Goal: Task Accomplishment & Management: Use online tool/utility

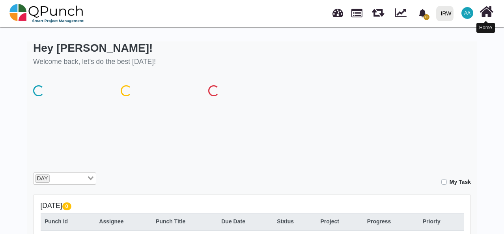
click at [489, 12] on icon at bounding box center [487, 11] width 14 height 15
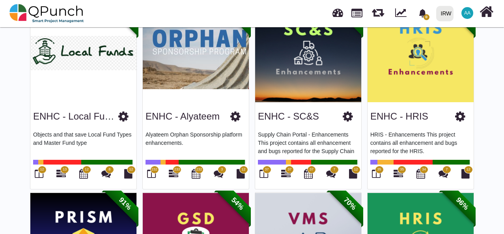
scroll to position [68, 0]
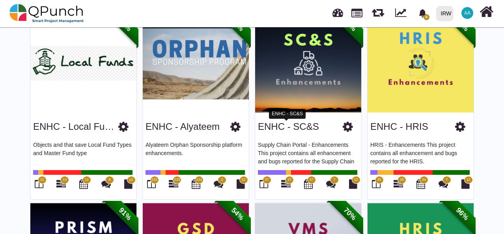
click at [303, 125] on link "ENHC - SC&S" at bounding box center [288, 126] width 61 height 11
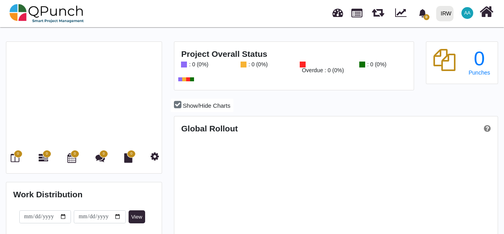
scroll to position [141, 322]
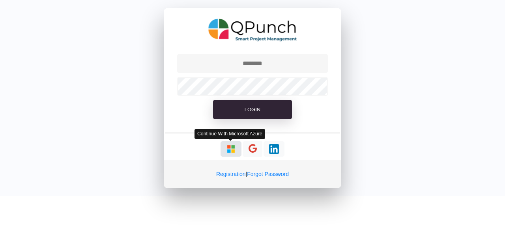
click at [235, 149] on img "button" at bounding box center [231, 149] width 10 height 10
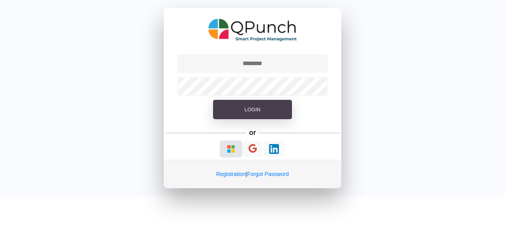
type input "**********"
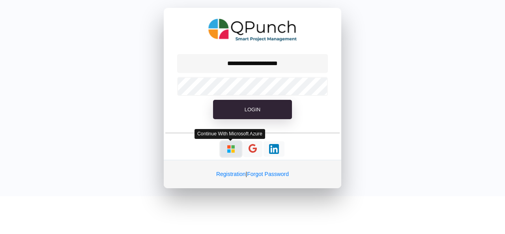
click at [226, 148] on img "button" at bounding box center [231, 149] width 10 height 10
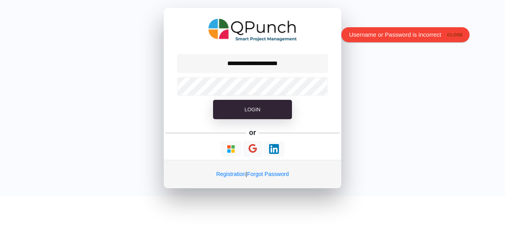
click at [456, 36] on icon "close" at bounding box center [455, 35] width 16 height 7
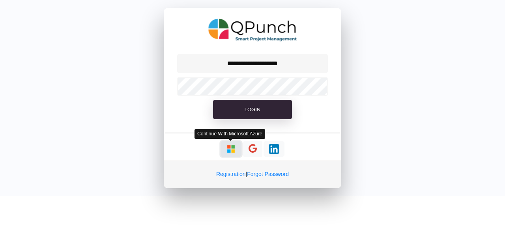
click at [233, 148] on img "button" at bounding box center [231, 149] width 10 height 10
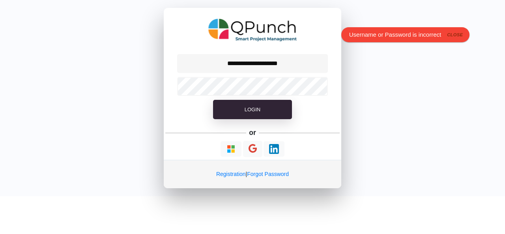
click at [460, 32] on icon "close" at bounding box center [455, 35] width 16 height 7
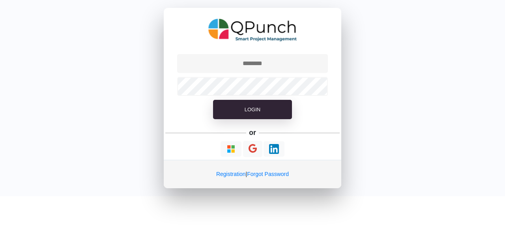
type input "**********"
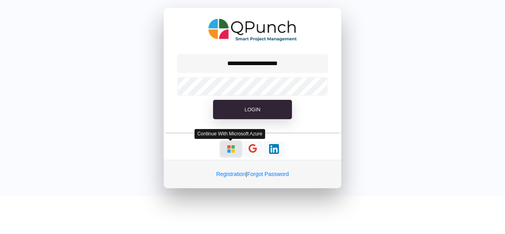
click at [228, 148] on img "button" at bounding box center [231, 149] width 10 height 10
click at [227, 149] on img "button" at bounding box center [231, 149] width 10 height 10
type input "**********"
click at [233, 151] on img "button" at bounding box center [231, 149] width 10 height 10
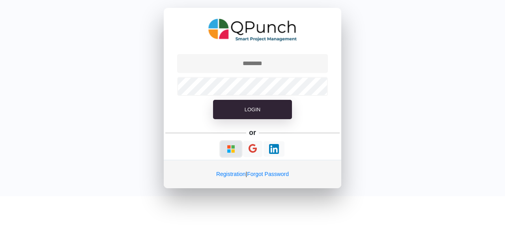
click at [231, 150] on img "button" at bounding box center [231, 149] width 10 height 10
type input "**********"
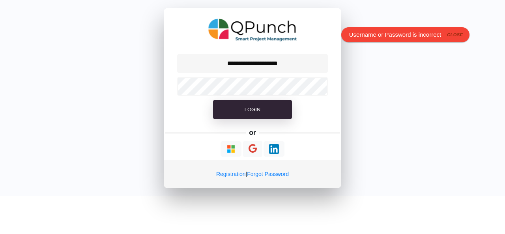
click at [456, 32] on icon "close" at bounding box center [455, 35] width 16 height 7
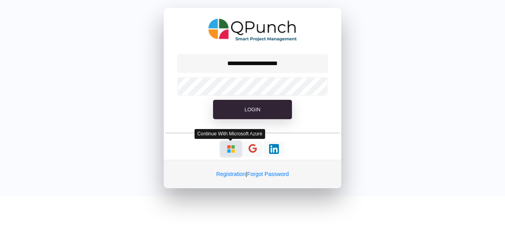
click at [231, 151] on img "button" at bounding box center [231, 149] width 10 height 10
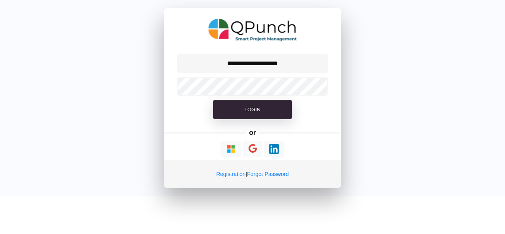
click at [49, 113] on div "**********" at bounding box center [252, 98] width 505 height 196
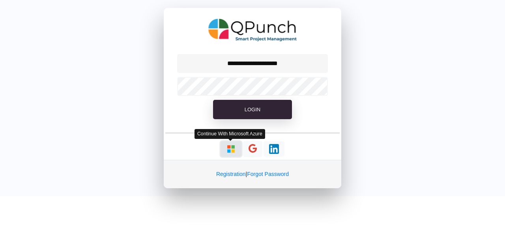
click at [229, 151] on img "button" at bounding box center [231, 149] width 10 height 10
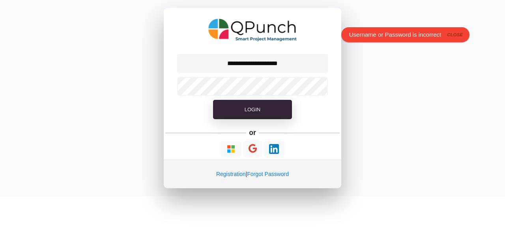
click at [459, 35] on icon "close" at bounding box center [455, 35] width 16 height 7
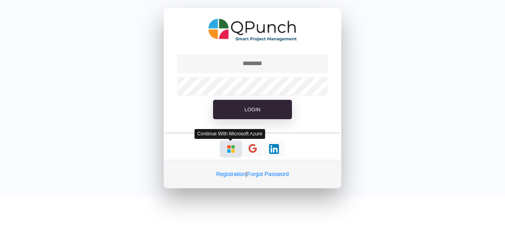
click at [229, 146] on img "button" at bounding box center [231, 149] width 10 height 10
type input "**********"
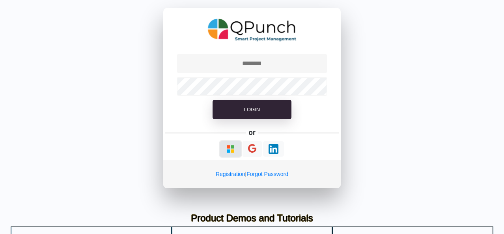
click at [230, 149] on img "button" at bounding box center [231, 149] width 10 height 10
type input "**********"
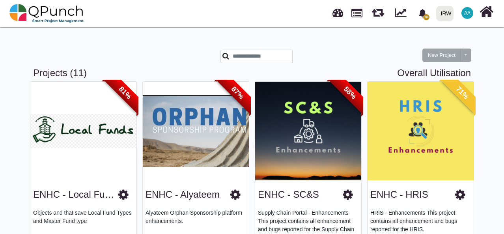
click at [309, 168] on img at bounding box center [308, 131] width 106 height 99
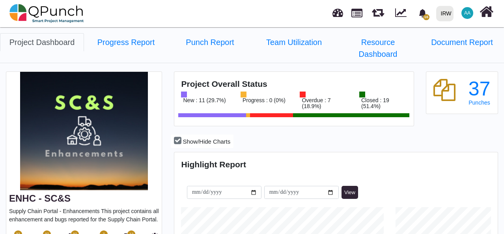
scroll to position [79, 0]
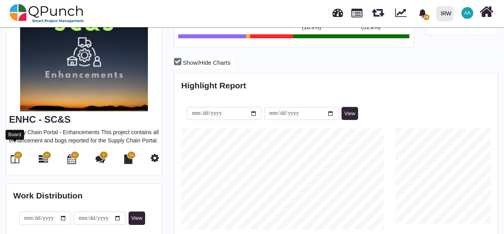
click at [13, 154] on icon at bounding box center [15, 158] width 9 height 9
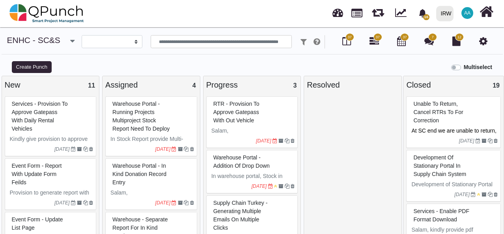
select select
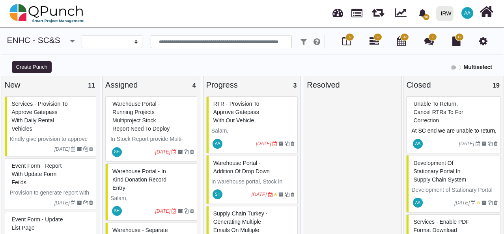
click at [274, 119] on div "RTR - Provision to approve gatepass with out vehicle" at bounding box center [254, 112] width 84 height 29
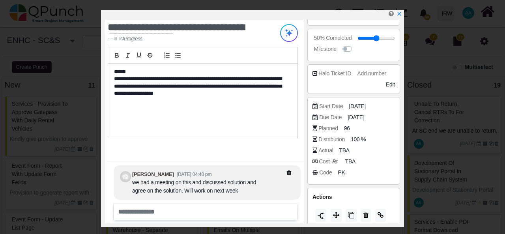
scroll to position [158, 0]
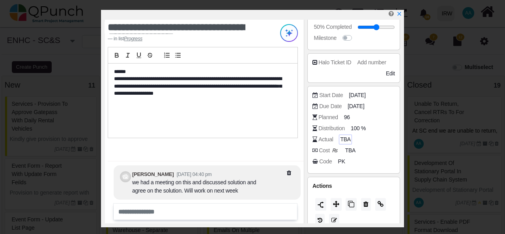
click at [344, 139] on span "TBA" at bounding box center [345, 139] width 10 height 8
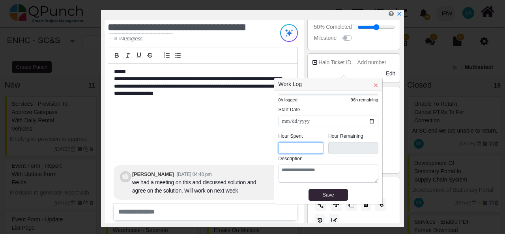
click at [284, 148] on input "*" at bounding box center [301, 147] width 45 height 11
type input "****"
type input "*"
type input "****"
type input "*"
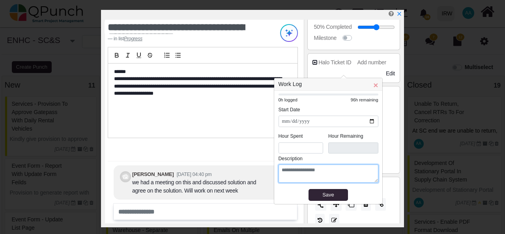
click at [301, 174] on textarea at bounding box center [329, 174] width 100 height 18
type textarea "**********"
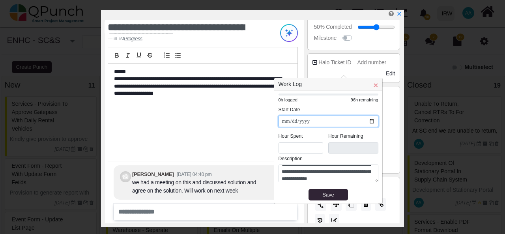
click at [372, 122] on input "**********" at bounding box center [329, 121] width 100 height 11
type input "**********"
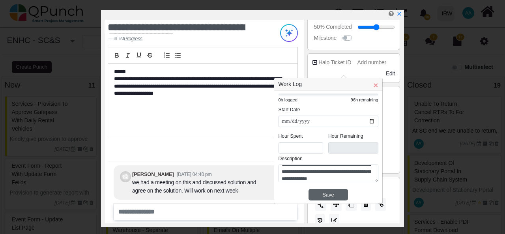
click at [328, 192] on div "Save" at bounding box center [329, 195] width 36 height 8
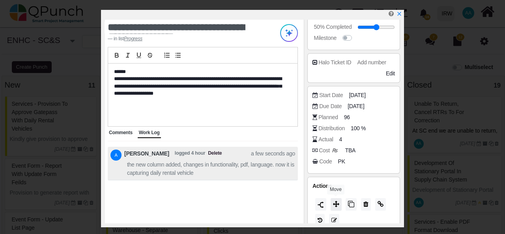
click at [337, 202] on icon at bounding box center [336, 204] width 6 height 6
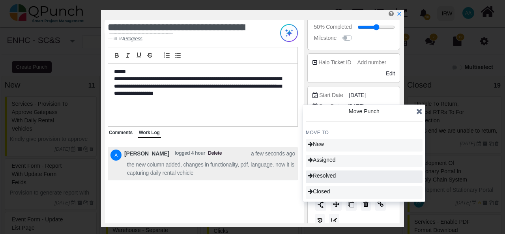
click at [336, 178] on span "Resolved" at bounding box center [322, 175] width 28 height 6
type input "**"
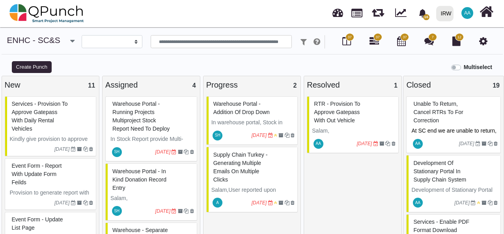
click at [365, 121] on div "RTR - Provision to approve gatepass with out vehicle" at bounding box center [354, 112] width 84 height 29
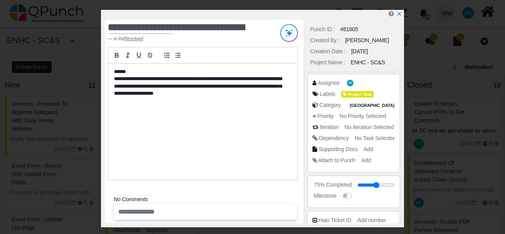
scroll to position [166, 0]
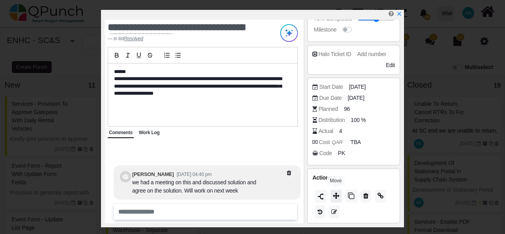
click at [336, 195] on icon at bounding box center [336, 196] width 6 height 6
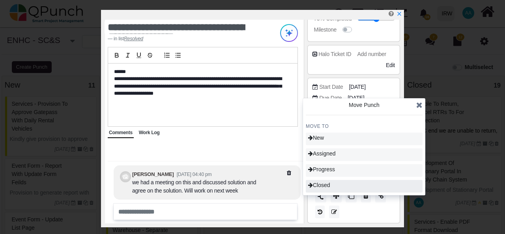
click at [342, 186] on div "Closed" at bounding box center [364, 186] width 117 height 13
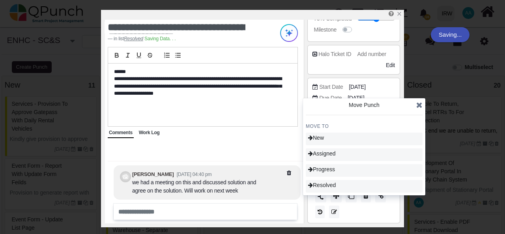
type input "***"
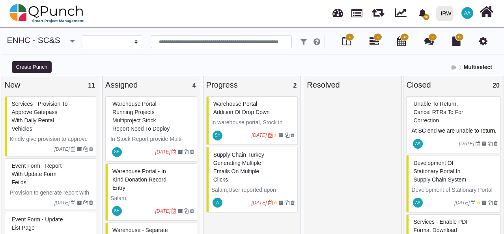
click at [54, 123] on span "Services - Provision to approve gatepass with daily rental vehicles" at bounding box center [40, 116] width 56 height 31
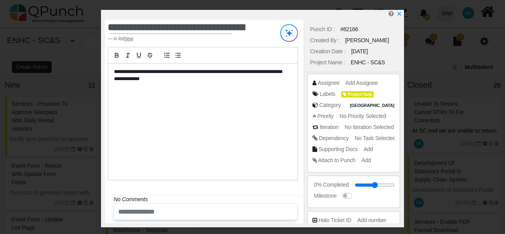
click at [195, 72] on p "**********" at bounding box center [201, 75] width 174 height 15
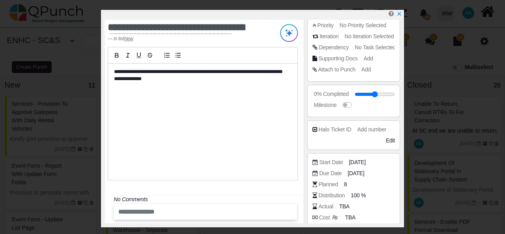
scroll to position [118, 0]
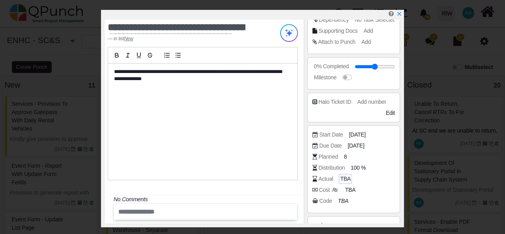
click at [343, 179] on span "TBA" at bounding box center [345, 179] width 10 height 8
click at [344, 176] on span "TBA" at bounding box center [345, 179] width 10 height 8
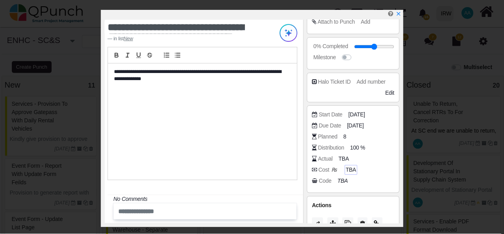
scroll to position [166, 0]
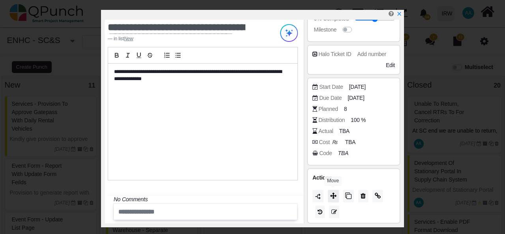
click at [333, 195] on icon at bounding box center [333, 196] width 6 height 6
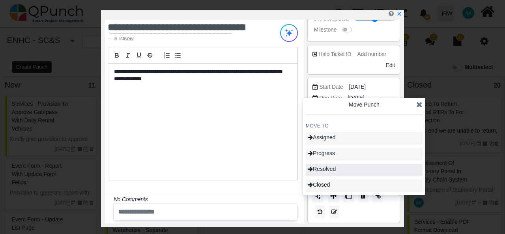
click at [329, 167] on span "Resolved" at bounding box center [322, 169] width 28 height 6
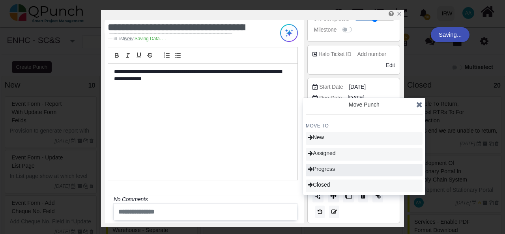
type input "**"
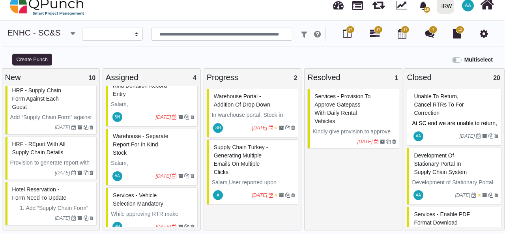
scroll to position [107, 0]
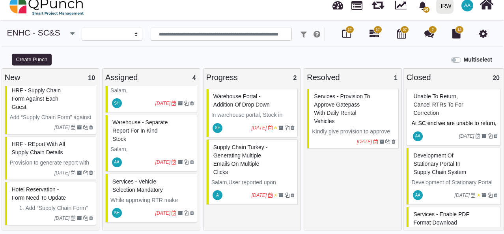
click at [157, 193] on div "Services - Vehicle selection mandatory" at bounding box center [153, 186] width 84 height 21
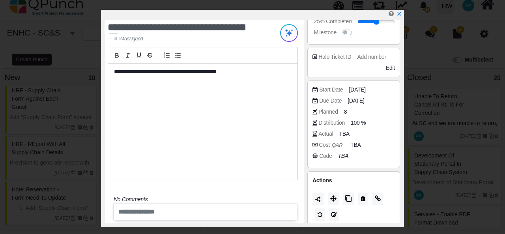
scroll to position [166, 0]
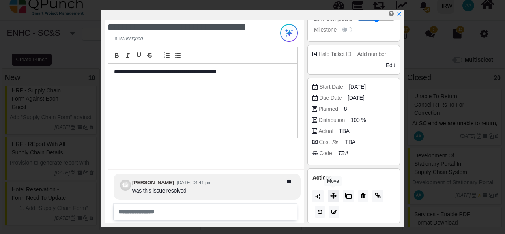
click at [333, 195] on icon at bounding box center [333, 196] width 6 height 6
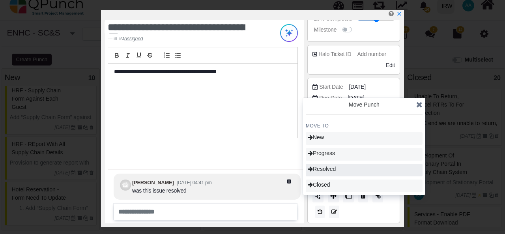
click at [336, 168] on span "Resolved" at bounding box center [322, 169] width 28 height 6
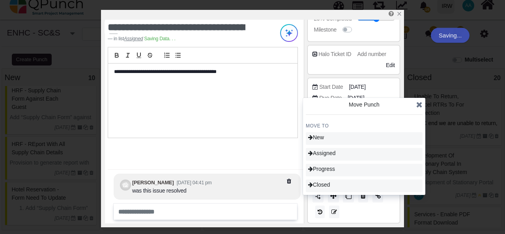
scroll to position [107, 0]
type input "**"
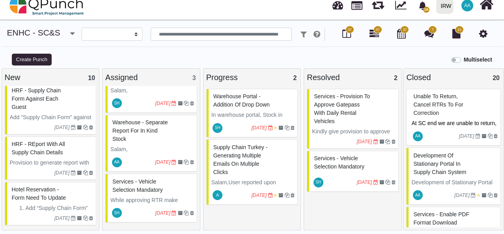
click at [136, 194] on div "Services - Vehicle selection mandatory" at bounding box center [153, 186] width 84 height 21
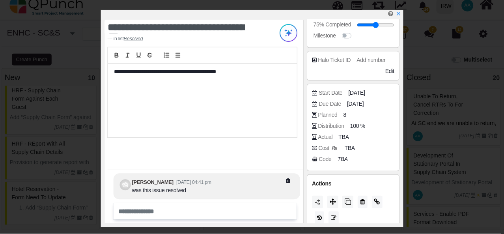
scroll to position [166, 0]
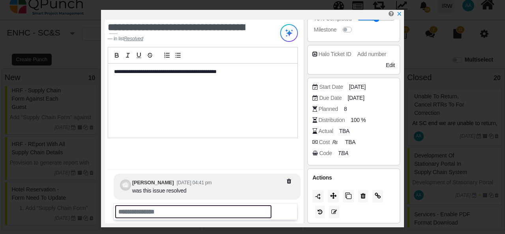
click at [191, 206] on input "text" at bounding box center [193, 211] width 156 height 13
type input "**********"
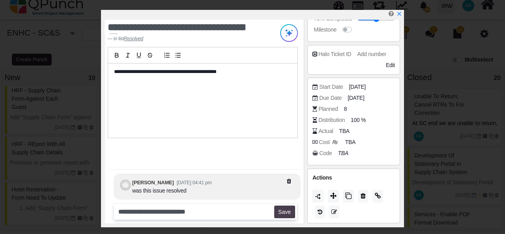
click at [284, 214] on button "Save" at bounding box center [284, 212] width 21 height 13
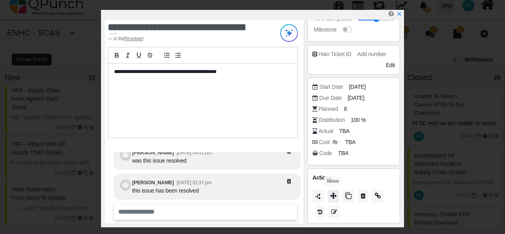
click at [335, 195] on icon at bounding box center [333, 196] width 6 height 6
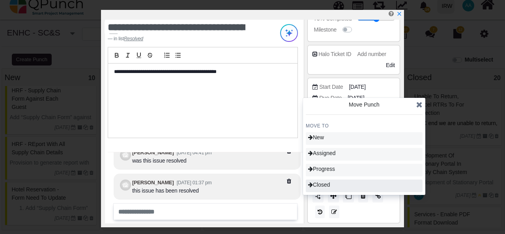
click at [335, 184] on div "Closed" at bounding box center [364, 186] width 117 height 13
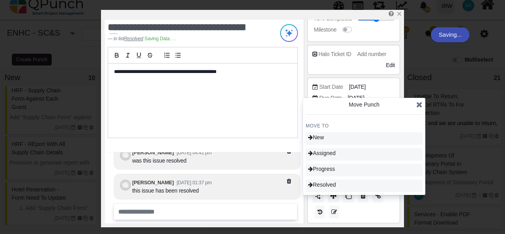
type input "***"
click at [418, 105] on icon at bounding box center [419, 105] width 6 height 8
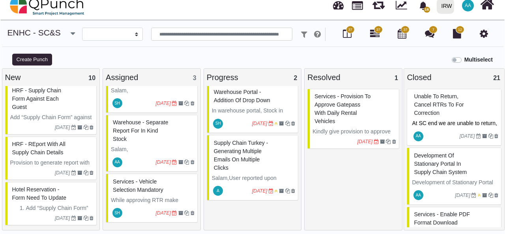
scroll to position [6, 0]
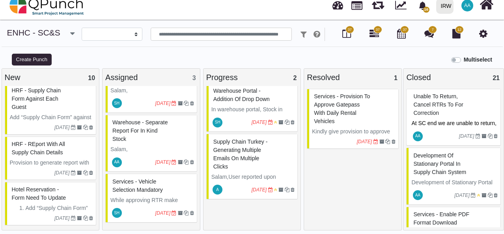
click at [373, 113] on div "Services - Provision to approve gatepass with daily rental vehicles" at bounding box center [354, 108] width 84 height 37
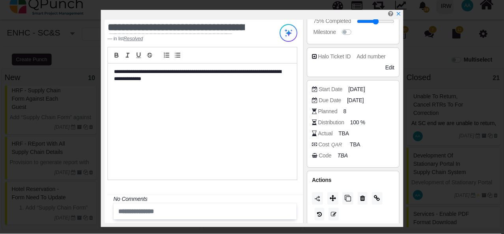
scroll to position [166, 0]
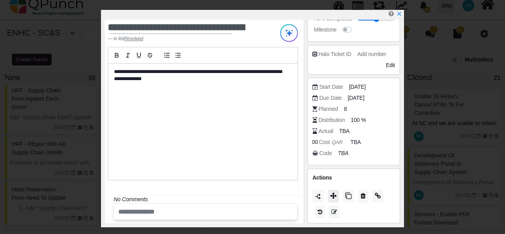
click at [332, 195] on icon at bounding box center [333, 196] width 6 height 6
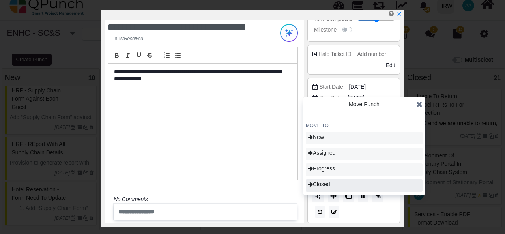
click at [342, 187] on div "Closed" at bounding box center [364, 185] width 117 height 13
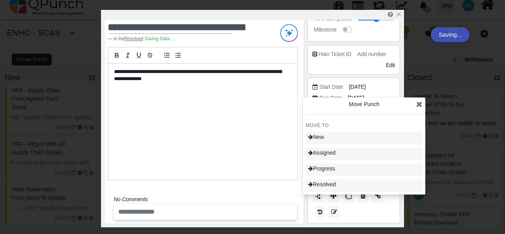
type input "***"
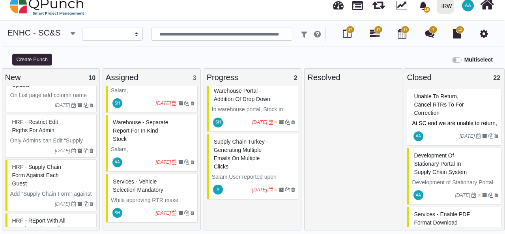
scroll to position [261, 0]
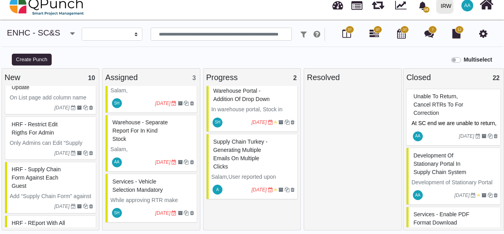
click at [67, 176] on div "HRF - Supply chain form against each guest" at bounding box center [52, 177] width 84 height 29
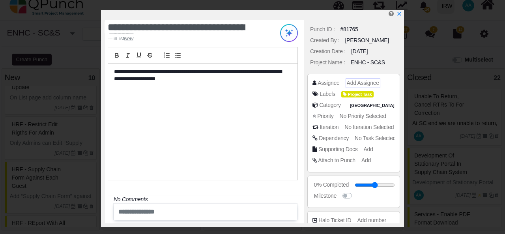
click at [366, 83] on span "Add Assignee" at bounding box center [363, 83] width 32 height 6
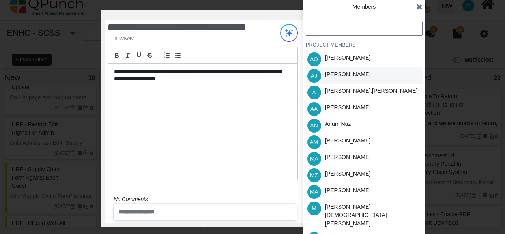
click at [350, 78] on div "Abdullah Jahangir" at bounding box center [347, 74] width 45 height 8
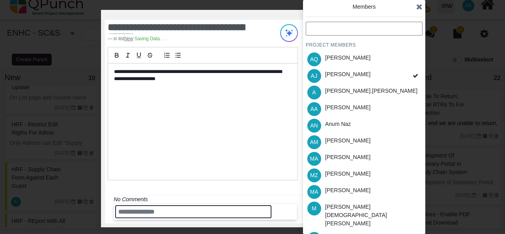
click at [201, 214] on input "text" at bounding box center [193, 211] width 156 height 13
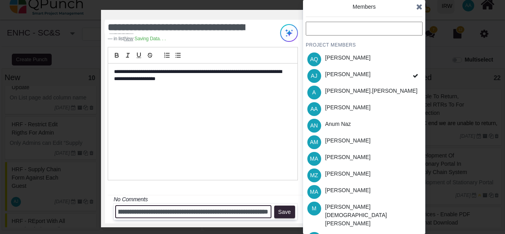
scroll to position [0, 87]
type input "**********"
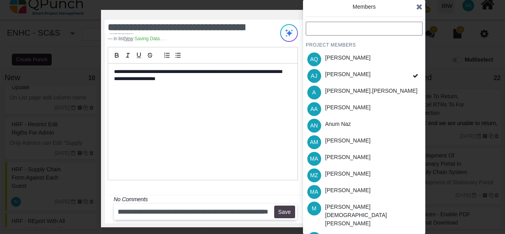
scroll to position [0, 0]
click at [282, 212] on button "Save" at bounding box center [284, 212] width 21 height 13
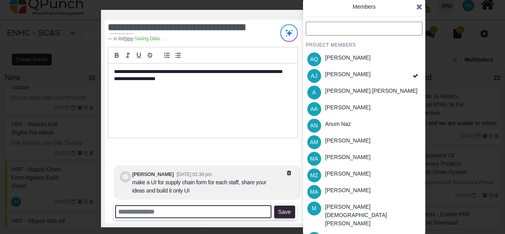
click at [235, 214] on input "text" at bounding box center [193, 211] width 156 height 13
click at [239, 213] on input "**********" at bounding box center [193, 211] width 156 height 13
click at [261, 212] on input "**********" at bounding box center [193, 211] width 156 height 13
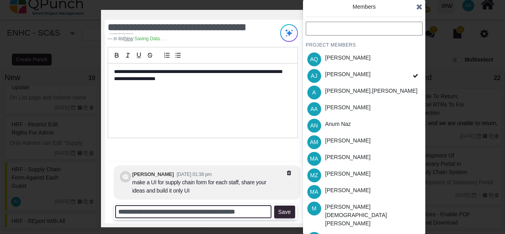
scroll to position [0, 0]
type input "**********"
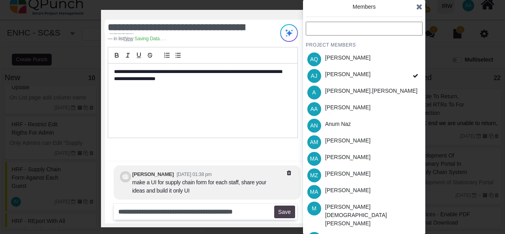
click at [283, 212] on button "Save" at bounding box center [284, 212] width 21 height 13
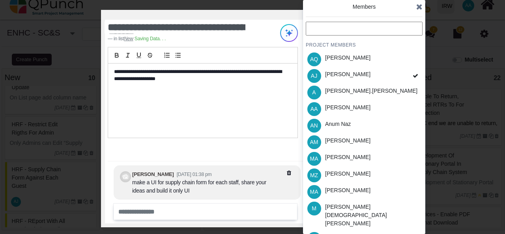
click at [418, 7] on icon at bounding box center [419, 7] width 6 height 8
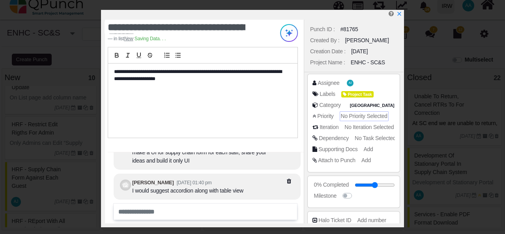
click at [372, 118] on span "No Priority Selected" at bounding box center [364, 116] width 47 height 6
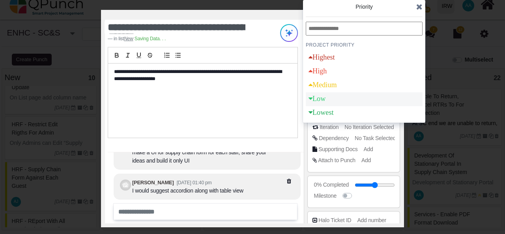
click at [366, 97] on div "Low" at bounding box center [364, 99] width 117 height 14
click at [270, 122] on div "**********" at bounding box center [202, 101] width 189 height 75
click at [420, 7] on icon at bounding box center [419, 7] width 6 height 8
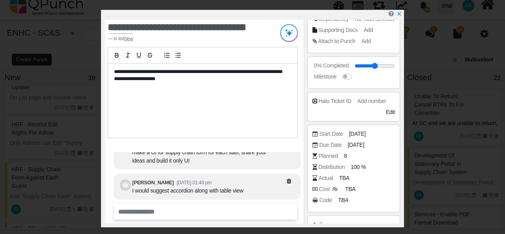
scroll to position [120, 0]
click at [358, 131] on span "12-08-2025" at bounding box center [358, 133] width 17 height 8
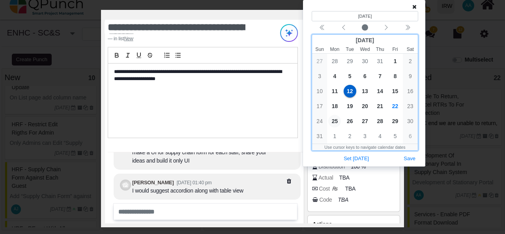
click at [334, 124] on span "25" at bounding box center [334, 121] width 13 height 13
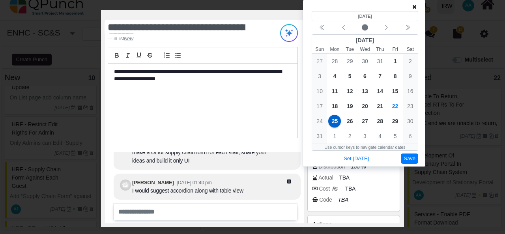
click at [407, 160] on button "Save" at bounding box center [409, 159] width 17 height 11
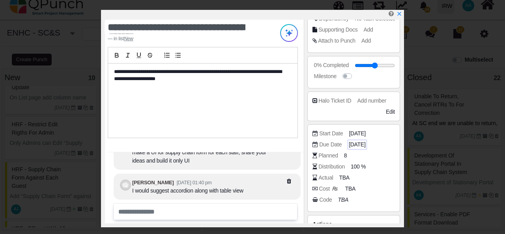
click at [356, 143] on span "25-08-2025" at bounding box center [357, 145] width 17 height 8
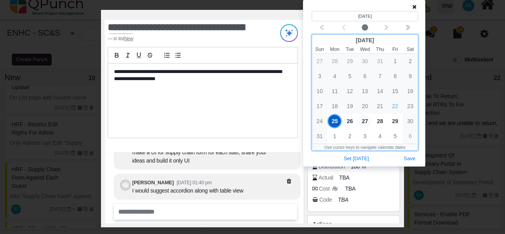
click at [366, 123] on span "27" at bounding box center [365, 121] width 13 height 13
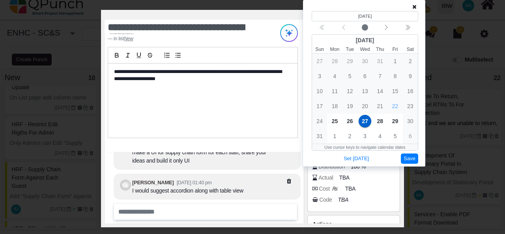
click at [408, 159] on button "Save" at bounding box center [409, 159] width 17 height 11
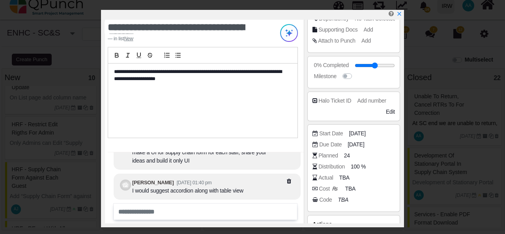
scroll to position [166, 0]
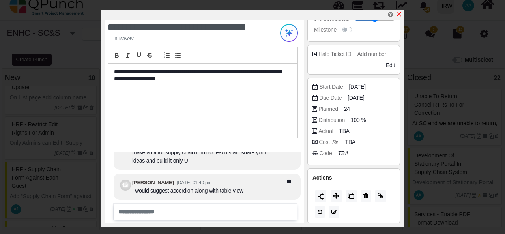
click at [400, 11] on link at bounding box center [399, 14] width 6 height 7
type input "**"
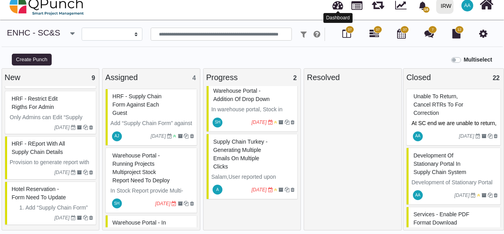
click at [340, 4] on link at bounding box center [338, 4] width 11 height 13
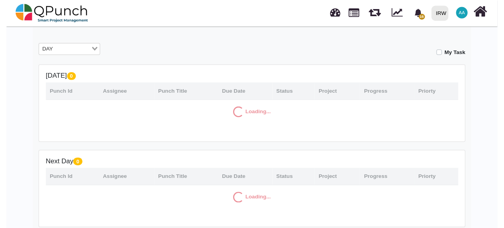
scroll to position [129, 0]
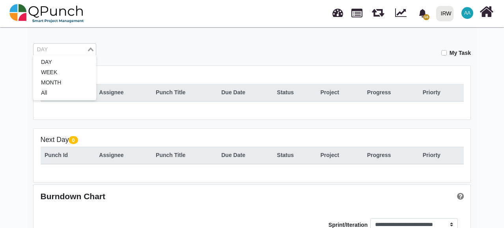
click at [86, 50] on div "DAY" at bounding box center [60, 49] width 53 height 10
click at [69, 90] on li "All" at bounding box center [64, 93] width 63 height 10
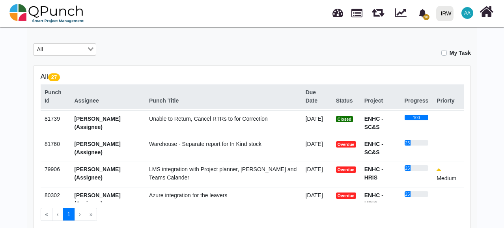
scroll to position [103, 0]
click at [228, 144] on span "Warehouse - Separate report for In Kind stock" at bounding box center [205, 144] width 112 height 6
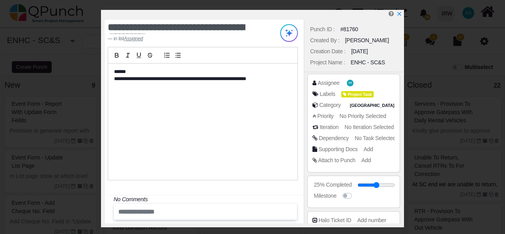
select select
click at [351, 83] on span "AA" at bounding box center [352, 83] width 4 height 3
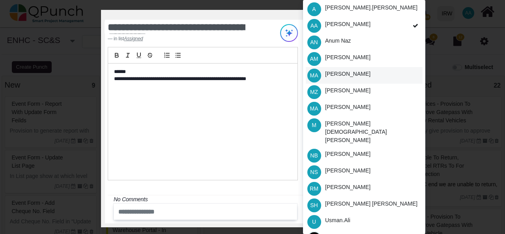
scroll to position [84, 0]
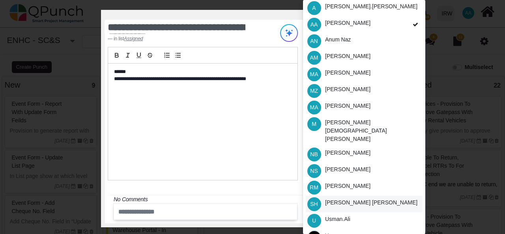
click at [355, 199] on div "Syed Huzaifa Bukhari" at bounding box center [371, 203] width 92 height 8
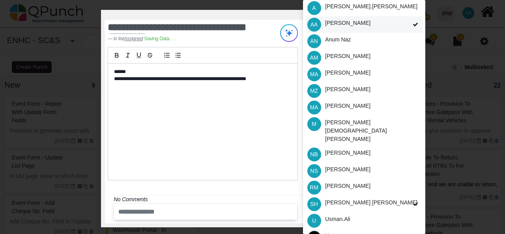
click at [417, 25] on icon at bounding box center [416, 25] width 6 height 6
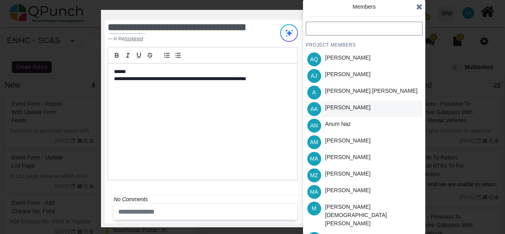
click at [420, 9] on icon at bounding box center [419, 7] width 6 height 8
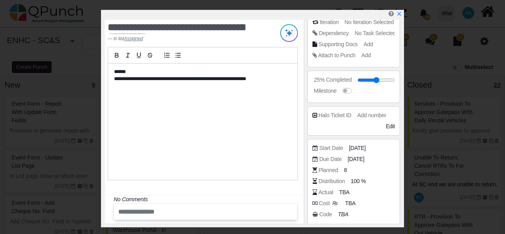
scroll to position [148, 0]
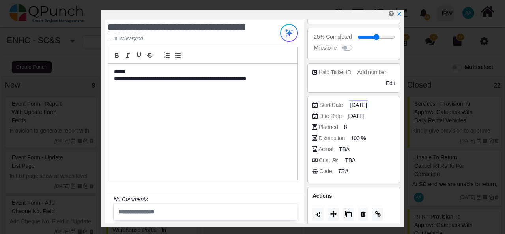
click at [360, 104] on span "12-08-2025" at bounding box center [358, 105] width 17 height 8
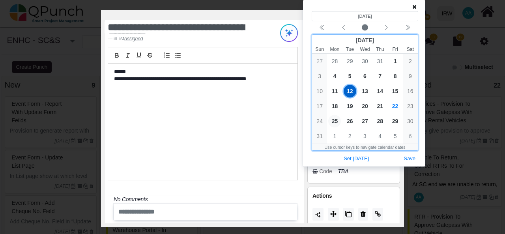
click at [336, 120] on span "25" at bounding box center [334, 121] width 13 height 13
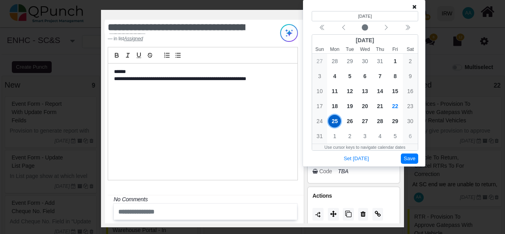
click at [413, 156] on button "Save" at bounding box center [409, 159] width 17 height 11
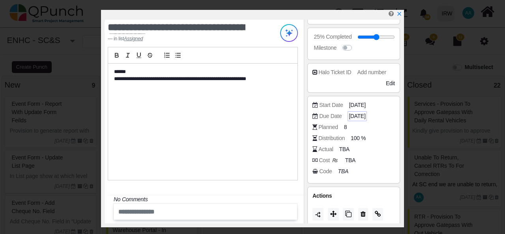
click at [360, 114] on span "25-08-2025" at bounding box center [357, 116] width 17 height 8
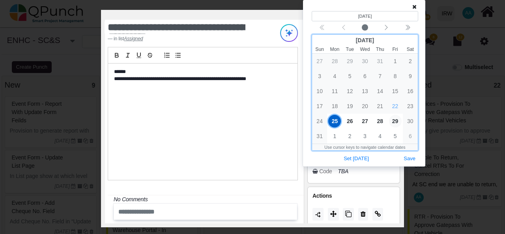
click at [396, 120] on span "29" at bounding box center [395, 121] width 13 height 13
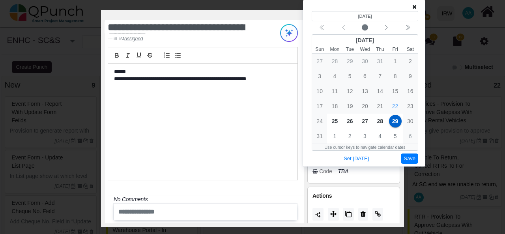
click at [412, 157] on button "Save" at bounding box center [409, 159] width 17 height 11
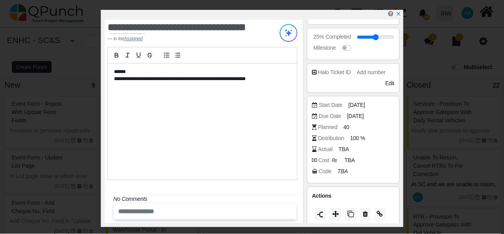
scroll to position [166, 0]
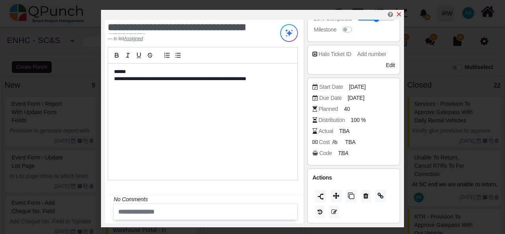
click at [400, 11] on link at bounding box center [399, 14] width 6 height 7
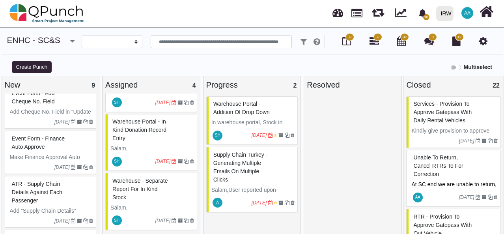
scroll to position [7, 0]
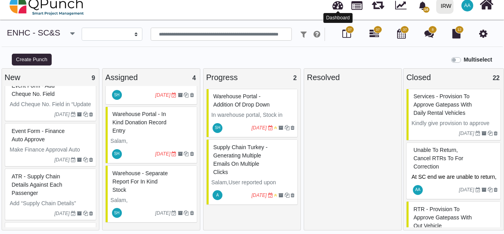
click at [337, 7] on link at bounding box center [338, 4] width 11 height 13
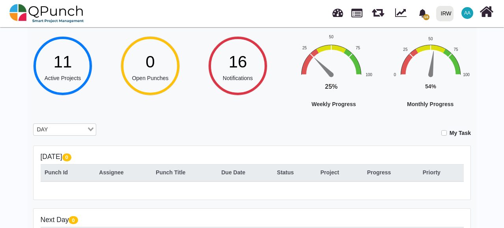
scroll to position [41, 0]
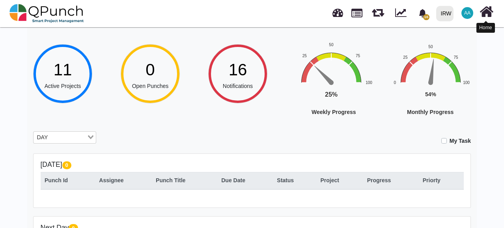
click at [483, 15] on icon at bounding box center [487, 11] width 14 height 15
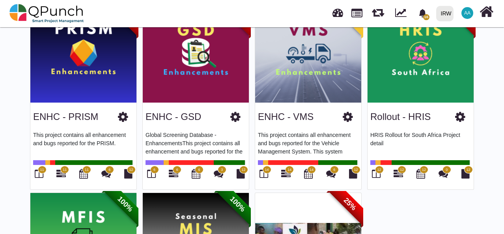
scroll to position [267, 0]
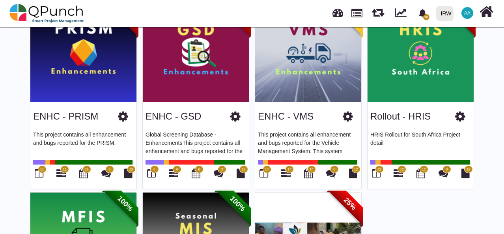
click at [304, 86] on img at bounding box center [308, 53] width 106 height 99
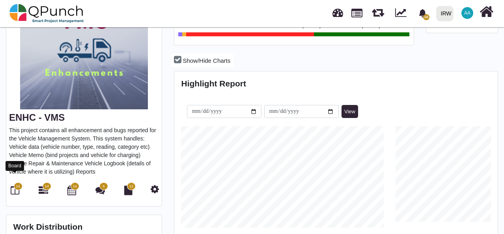
click at [12, 186] on icon at bounding box center [15, 190] width 9 height 9
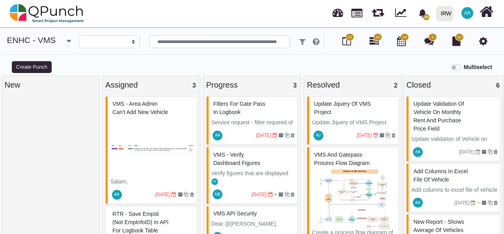
select select
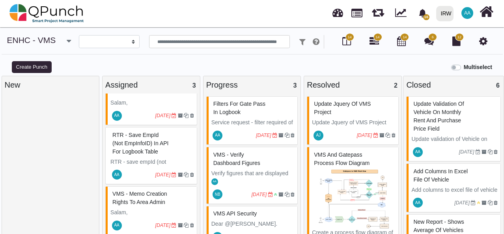
click at [274, 118] on p "Service request - filter required of gate pass on vms logbook" at bounding box center [254, 126] width 84 height 17
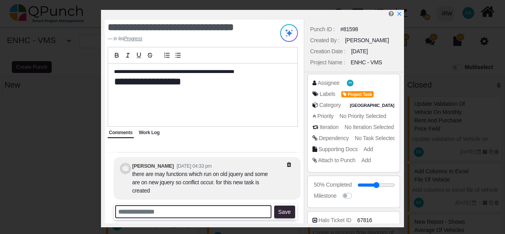
click at [158, 212] on input "text" at bounding box center [193, 211] width 156 height 13
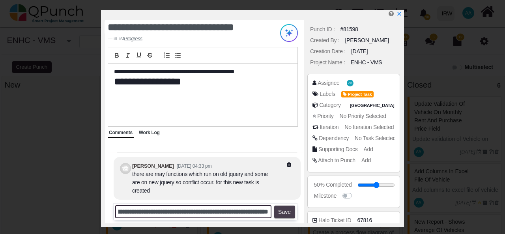
type input "**********"
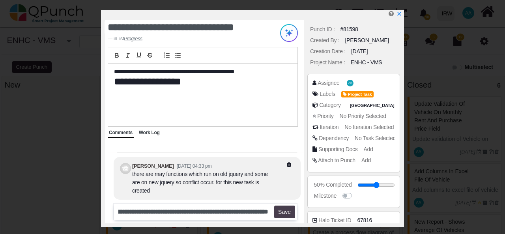
click at [280, 214] on button "Save" at bounding box center [284, 212] width 21 height 13
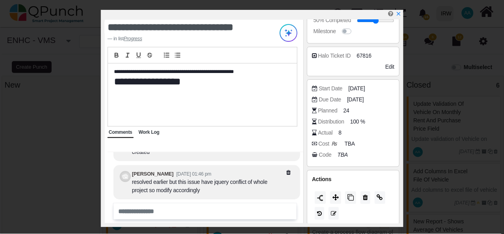
scroll to position [166, 0]
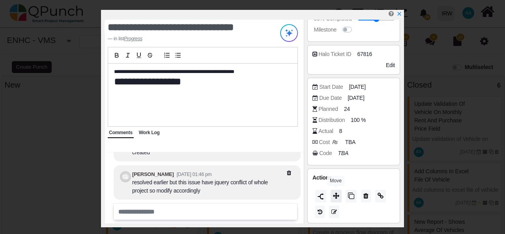
click at [338, 193] on icon at bounding box center [336, 196] width 6 height 6
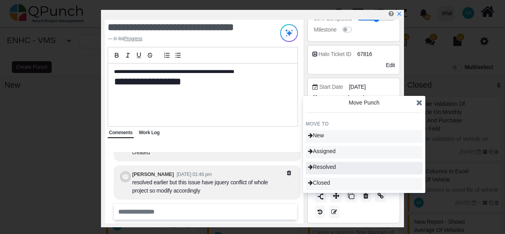
click at [339, 169] on div "Resolved" at bounding box center [364, 168] width 117 height 13
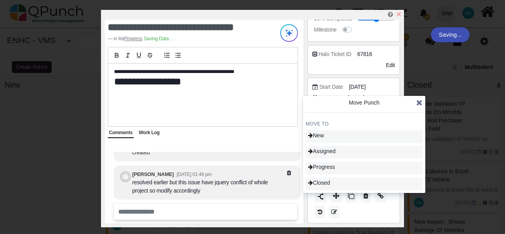
type input "**"
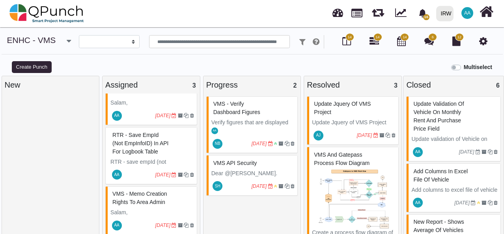
click at [354, 120] on p "Update Jquery of VMS Project" at bounding box center [354, 122] width 84 height 8
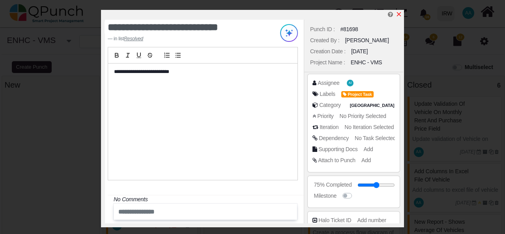
click at [400, 13] on icon "x" at bounding box center [399, 14] width 6 height 6
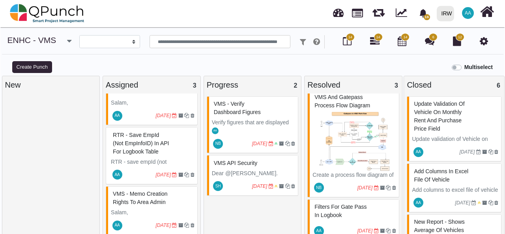
scroll to position [67, 0]
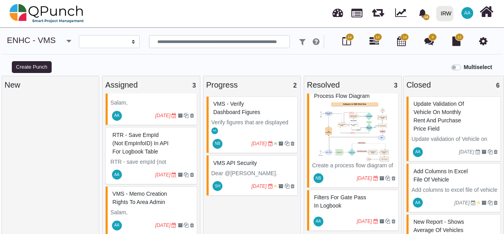
click at [364, 203] on div "Filters for Gate pass in Logbook" at bounding box center [354, 201] width 84 height 21
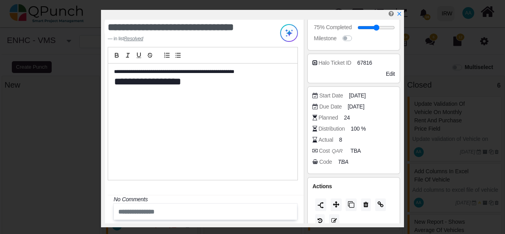
scroll to position [158, 0]
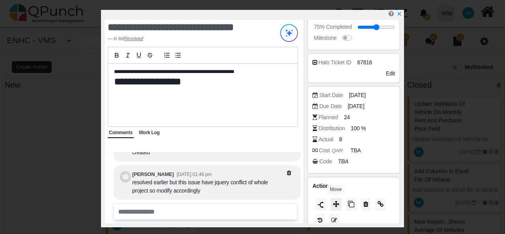
click at [337, 202] on icon at bounding box center [336, 204] width 6 height 6
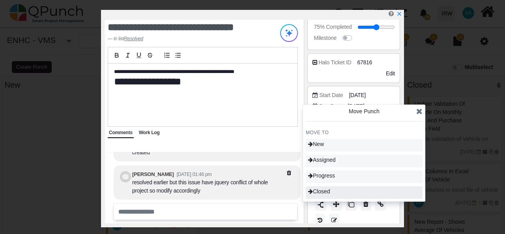
click at [352, 193] on div "Closed" at bounding box center [364, 192] width 117 height 13
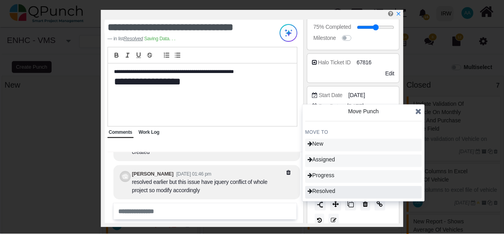
scroll to position [24, 0]
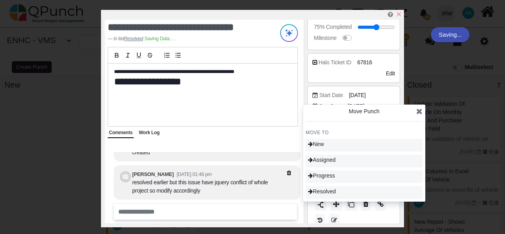
type input "***"
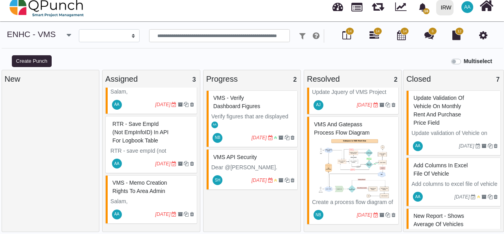
scroll to position [7, 0]
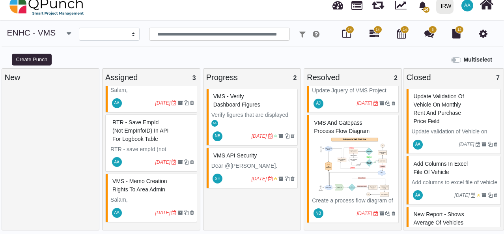
click at [163, 136] on span "RTR - save empId (not EmpInfoID) in API for logbook table" at bounding box center [140, 130] width 56 height 23
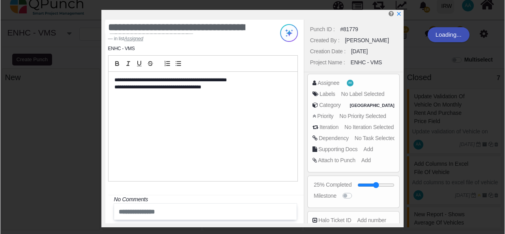
scroll to position [83, 0]
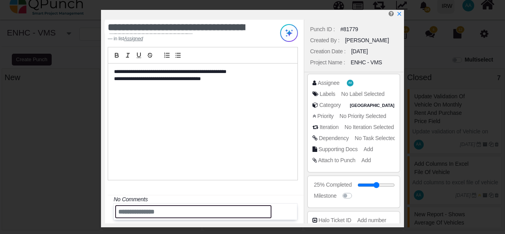
click at [171, 211] on input "text" at bounding box center [193, 211] width 156 height 13
type input "**********"
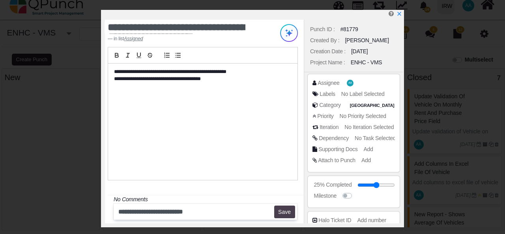
click at [281, 213] on button "Save" at bounding box center [284, 212] width 21 height 13
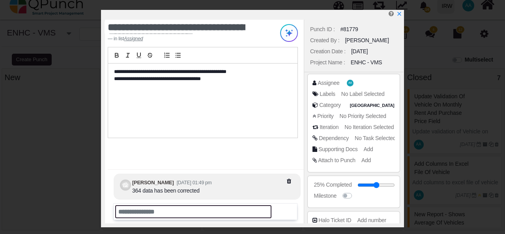
click at [152, 212] on input "text" at bounding box center [193, 211] width 156 height 13
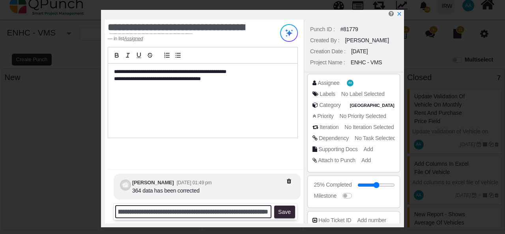
scroll to position [0, 87]
type input "**********"
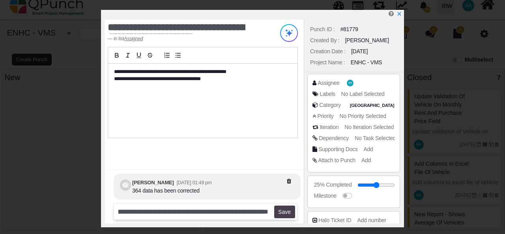
scroll to position [0, 0]
click at [291, 210] on button "Save" at bounding box center [284, 212] width 21 height 13
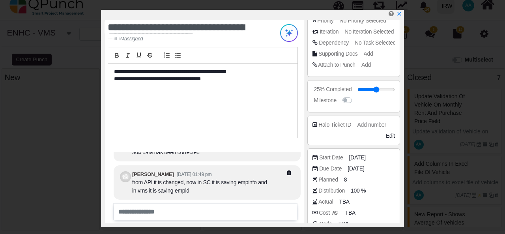
scroll to position [127, 0]
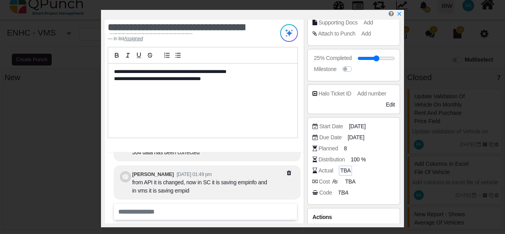
click at [343, 169] on span "TBA" at bounding box center [345, 171] width 10 height 8
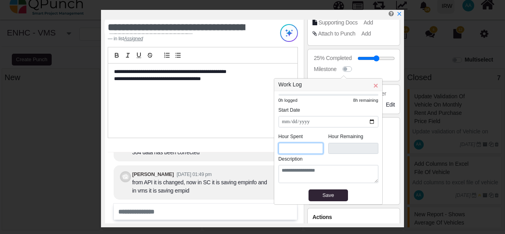
click at [294, 150] on input "*" at bounding box center [301, 148] width 45 height 11
type input "***"
type input "*"
type input "***"
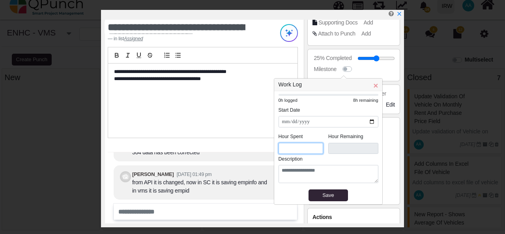
type input "*"
type input "***"
type input "*"
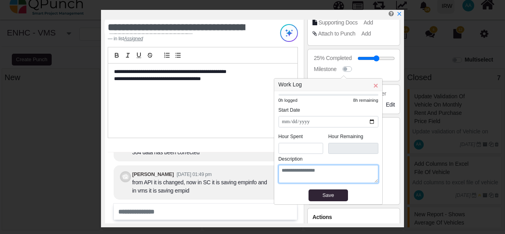
click at [298, 173] on textarea at bounding box center [329, 174] width 100 height 18
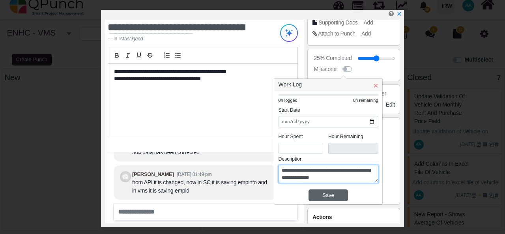
type textarea "**********"
click at [330, 193] on div "Save" at bounding box center [329, 195] width 36 height 8
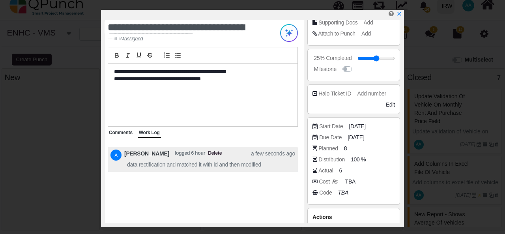
scroll to position [166, 0]
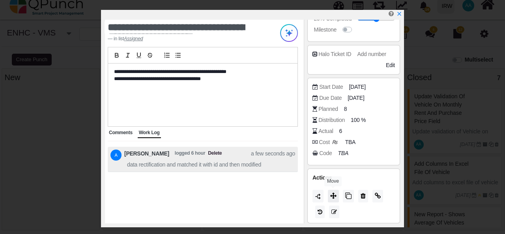
click at [335, 193] on icon at bounding box center [333, 196] width 6 height 6
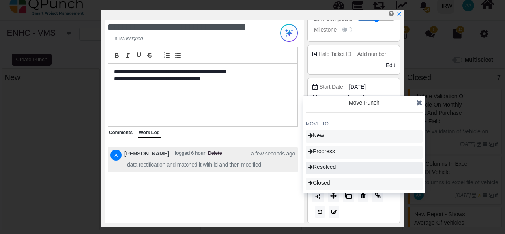
click at [333, 165] on span "Resolved" at bounding box center [322, 167] width 28 height 6
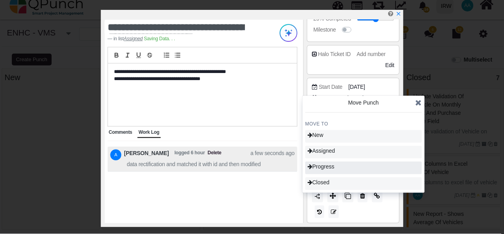
scroll to position [67, 0]
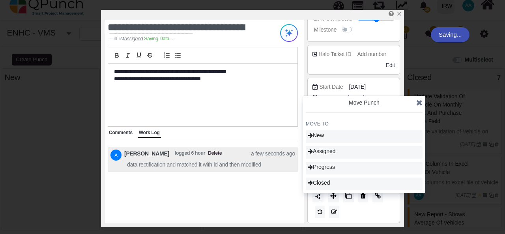
type input "**"
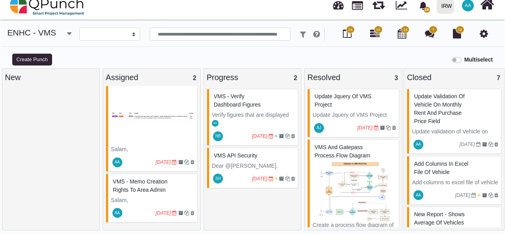
scroll to position [83, 0]
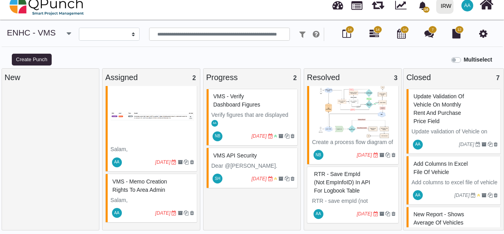
click at [354, 186] on span "RTR - save empId (not EmpInfoID) in API for logbook table" at bounding box center [342, 182] width 56 height 23
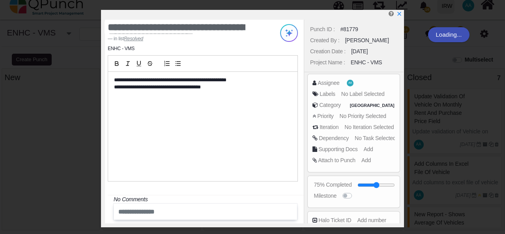
scroll to position [24, 0]
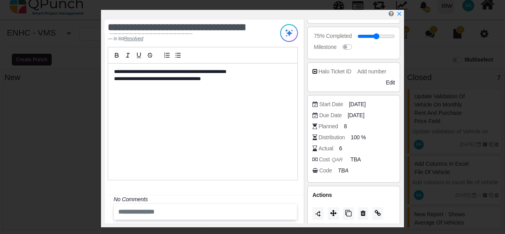
scroll to position [166, 0]
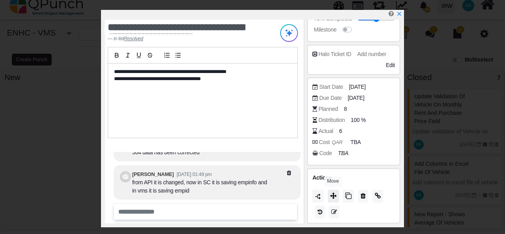
click at [332, 194] on icon at bounding box center [333, 196] width 6 height 6
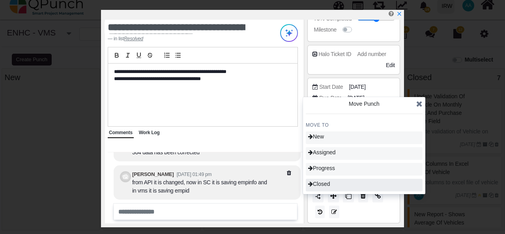
click at [334, 182] on div "Closed" at bounding box center [364, 185] width 117 height 13
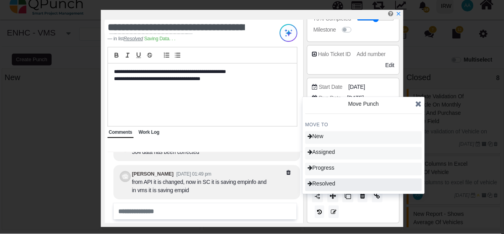
scroll to position [24, 0]
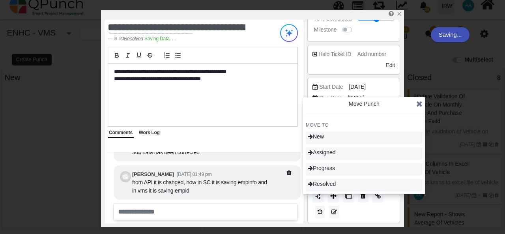
type input "***"
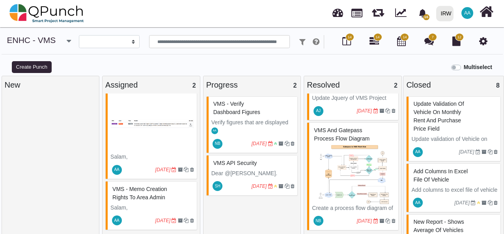
click at [162, 138] on img at bounding box center [153, 123] width 84 height 59
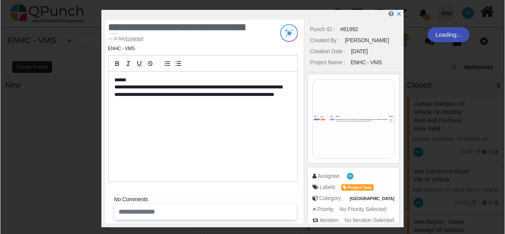
scroll to position [24, 0]
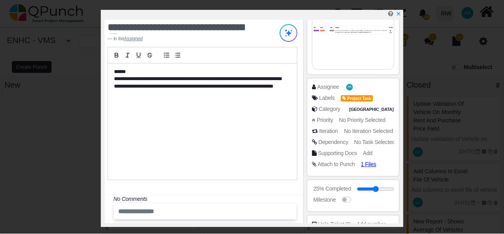
scroll to position [197, 0]
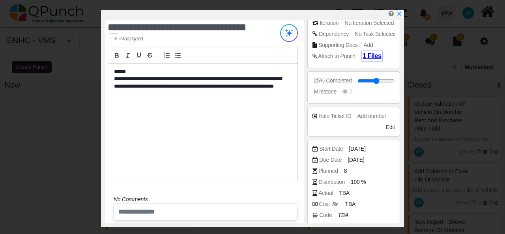
click at [369, 58] on span "1 Files" at bounding box center [372, 55] width 19 height 7
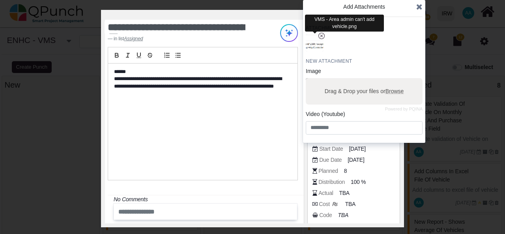
click at [317, 47] on img "button" at bounding box center [315, 43] width 21 height 21
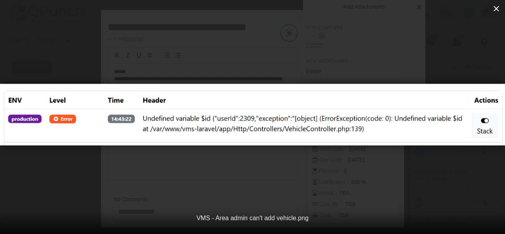
click at [500, 13] on icon "button" at bounding box center [496, 8] width 9 height 9
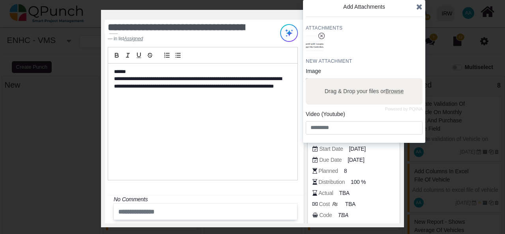
click at [422, 7] on icon at bounding box center [419, 7] width 6 height 8
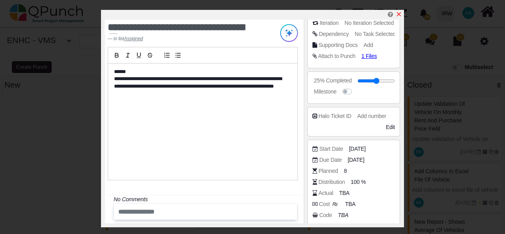
click at [399, 14] on icon "x" at bounding box center [399, 14] width 6 height 6
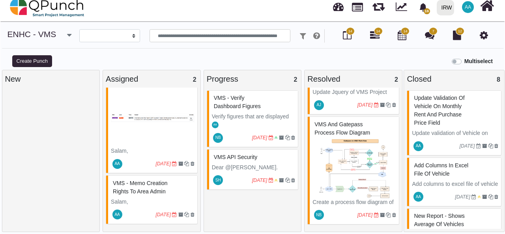
scroll to position [7, 0]
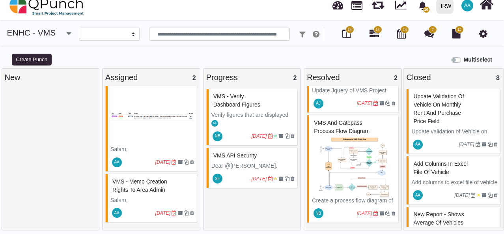
click at [139, 187] on span "VMS - Memo creation rights to Area Admin" at bounding box center [139, 185] width 54 height 15
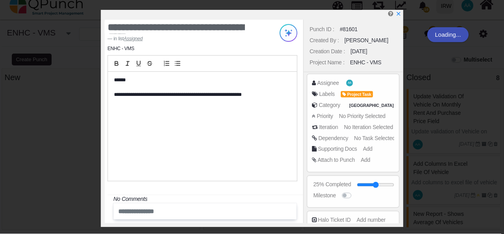
scroll to position [24, 0]
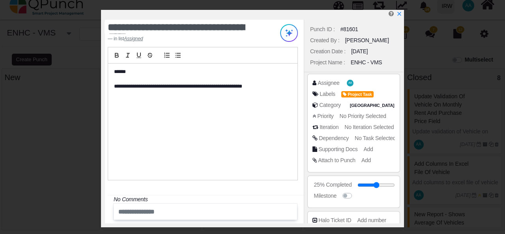
click at [453, 71] on div "**********" at bounding box center [252, 117] width 505 height 234
click at [401, 14] on icon "x" at bounding box center [399, 14] width 6 height 6
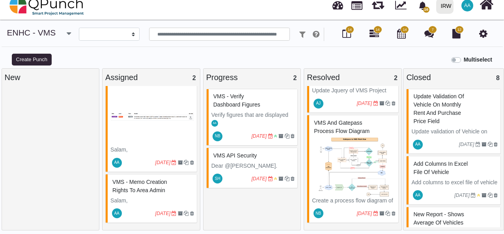
scroll to position [32, 0]
